Goal: Information Seeking & Learning: Learn about a topic

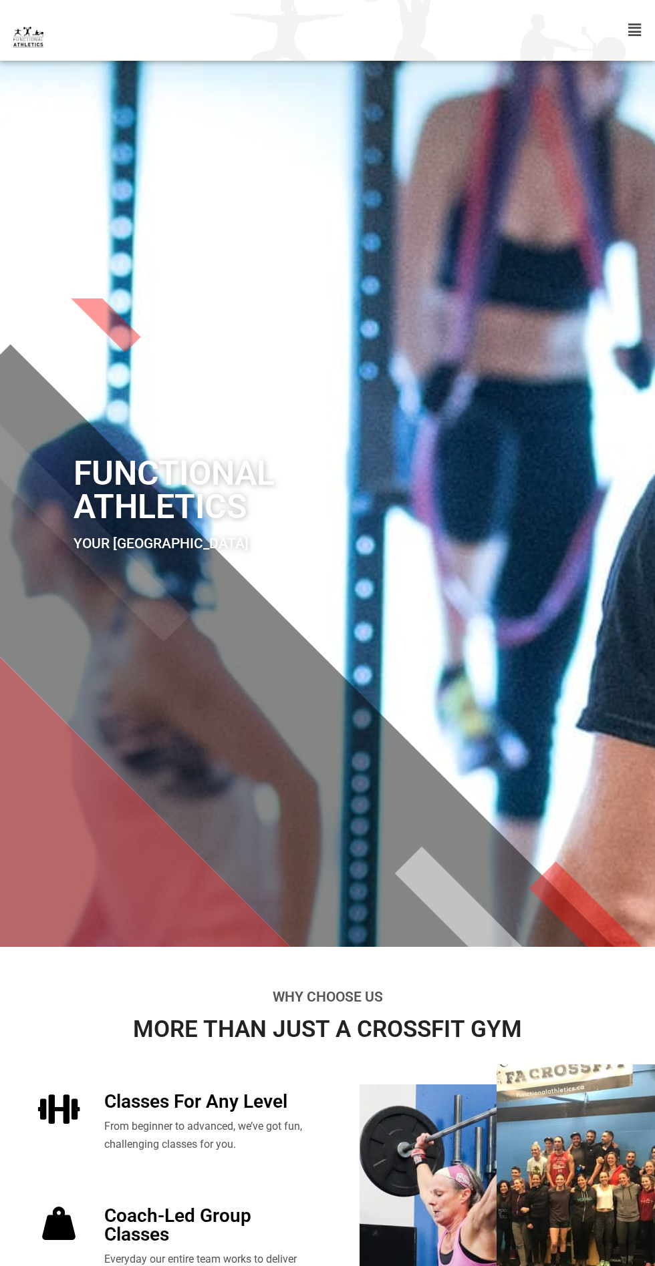
click at [634, 31] on icon "Menu Toggle" at bounding box center [634, 30] width 13 height 15
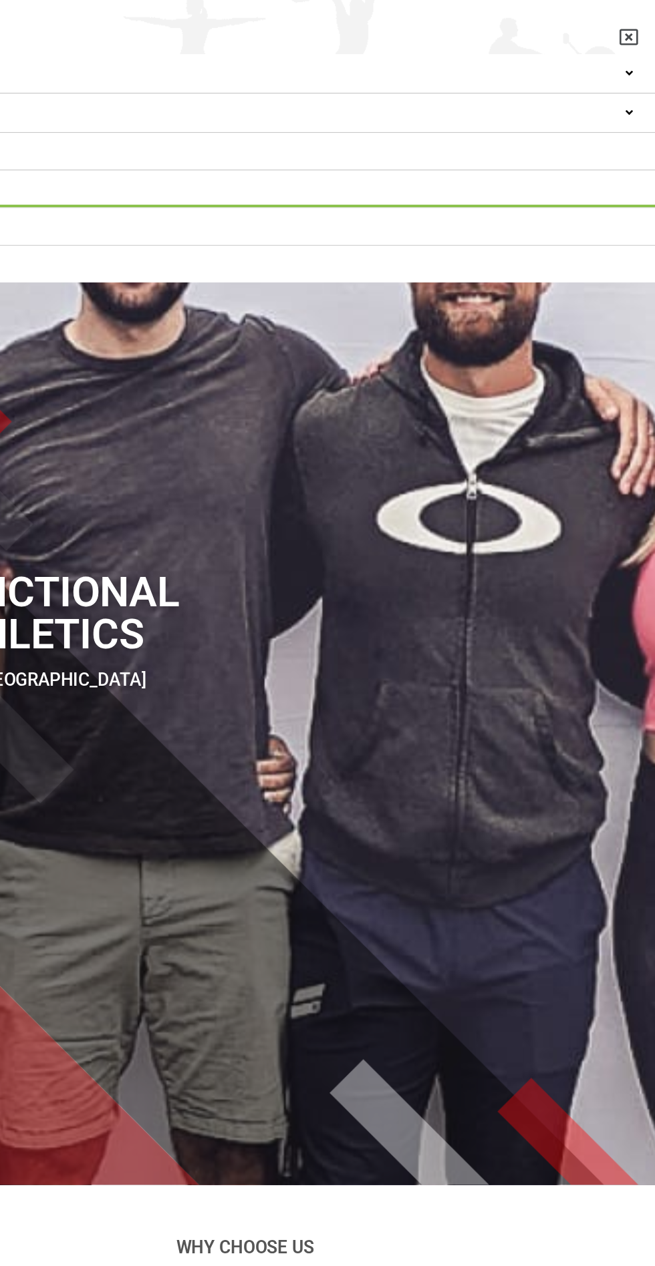
click at [549, 150] on link "Fees" at bounding box center [327, 150] width 655 height 29
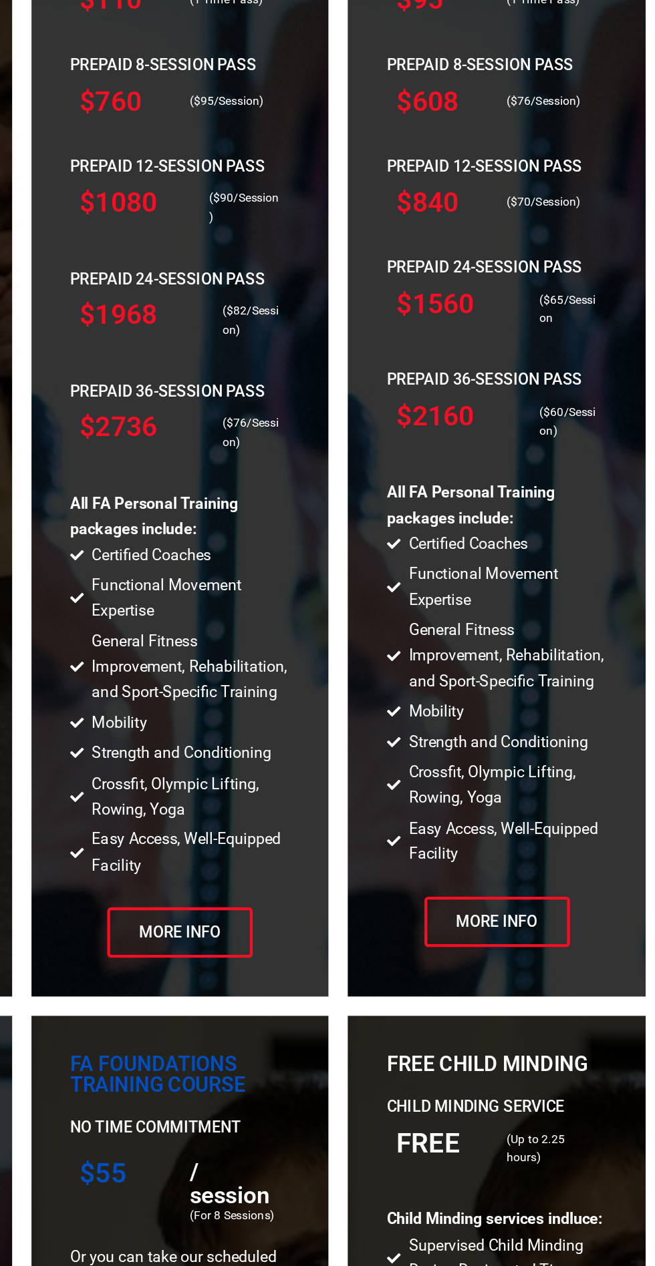
scroll to position [1685, 0]
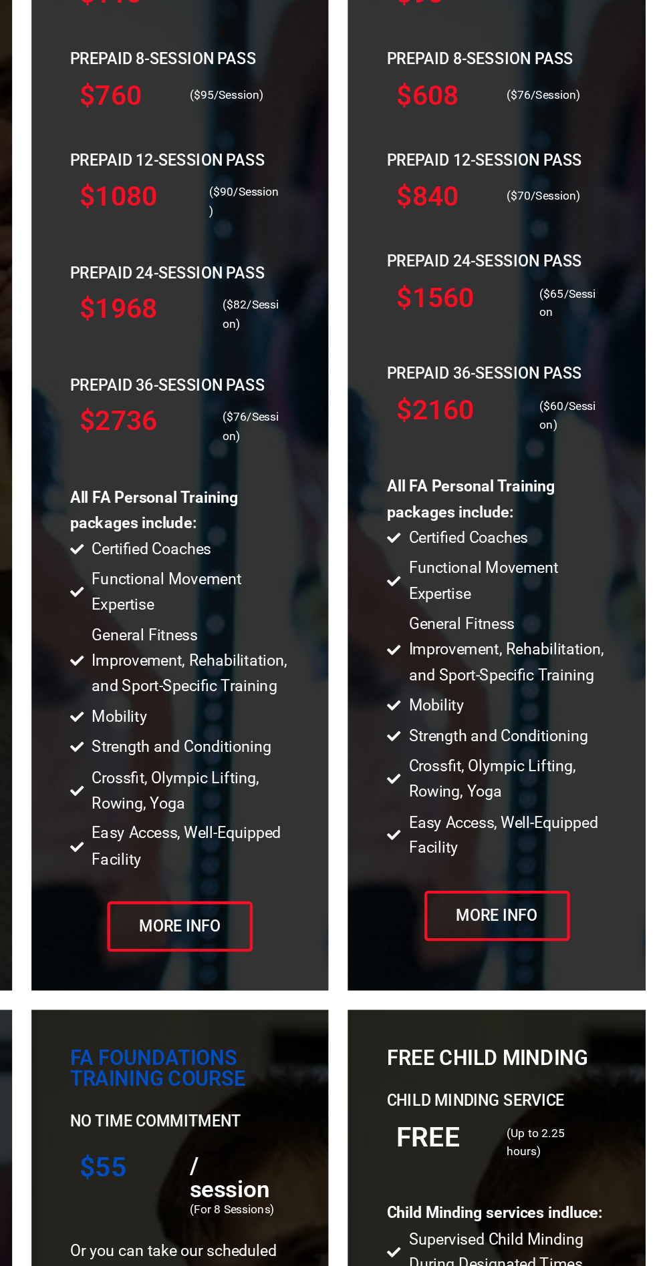
click at [347, 756] on link "More Info" at bounding box center [327, 738] width 100 height 35
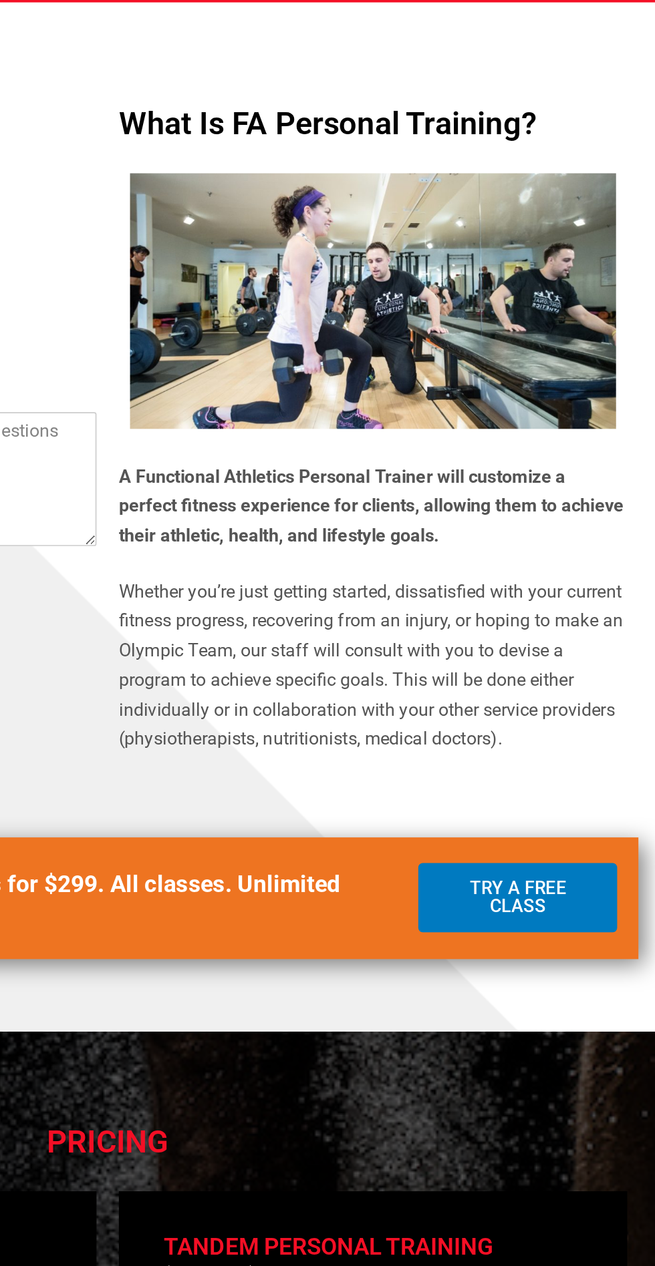
scroll to position [493, 0]
